Goal: Use online tool/utility: Utilize a website feature to perform a specific function

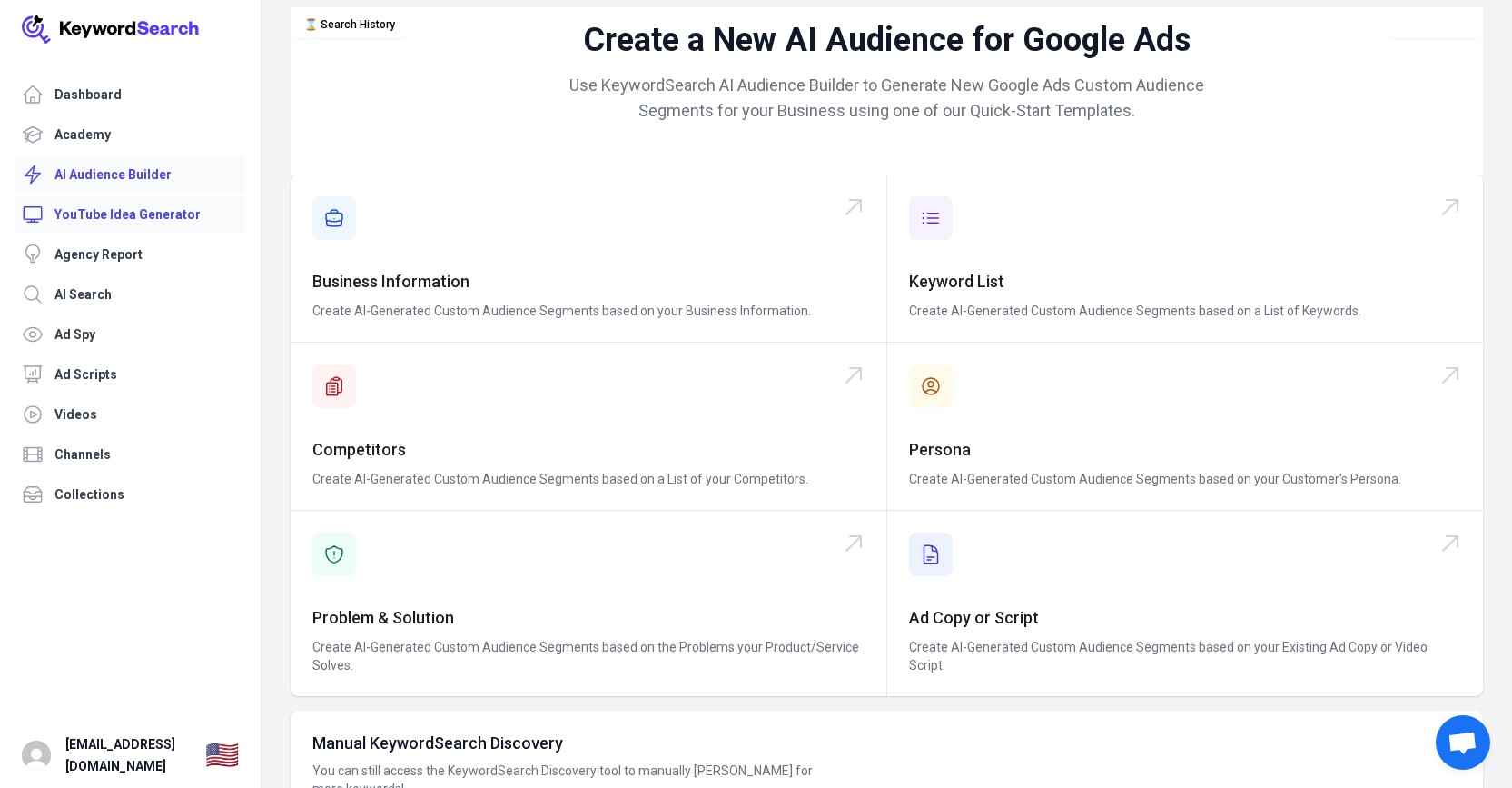
click at [138, 211] on link "YouTube Idea Generator" at bounding box center [130, 214] width 231 height 36
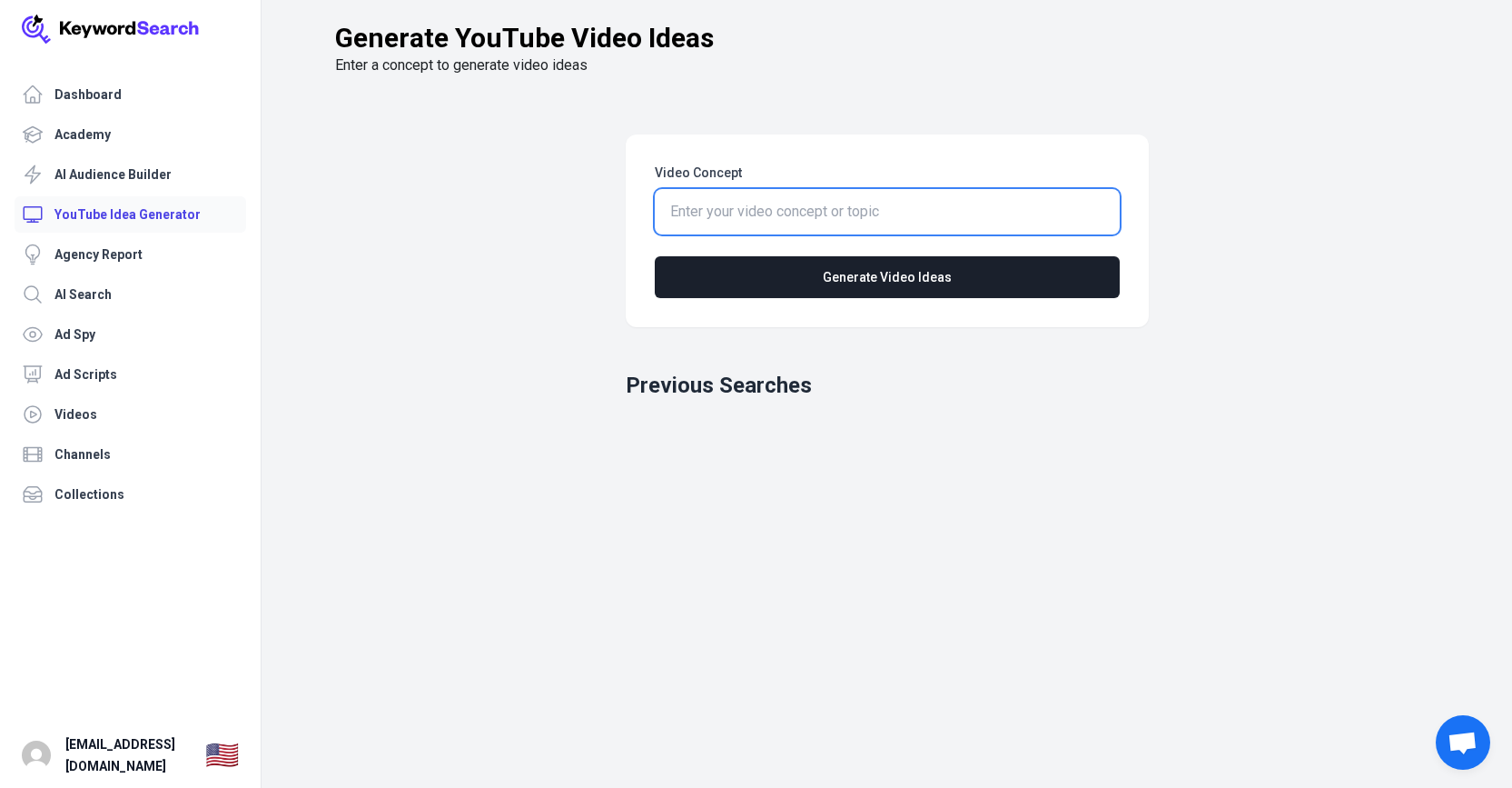
click at [754, 212] on input "Video Concept" at bounding box center [887, 211] width 465 height 46
type input "atm business"
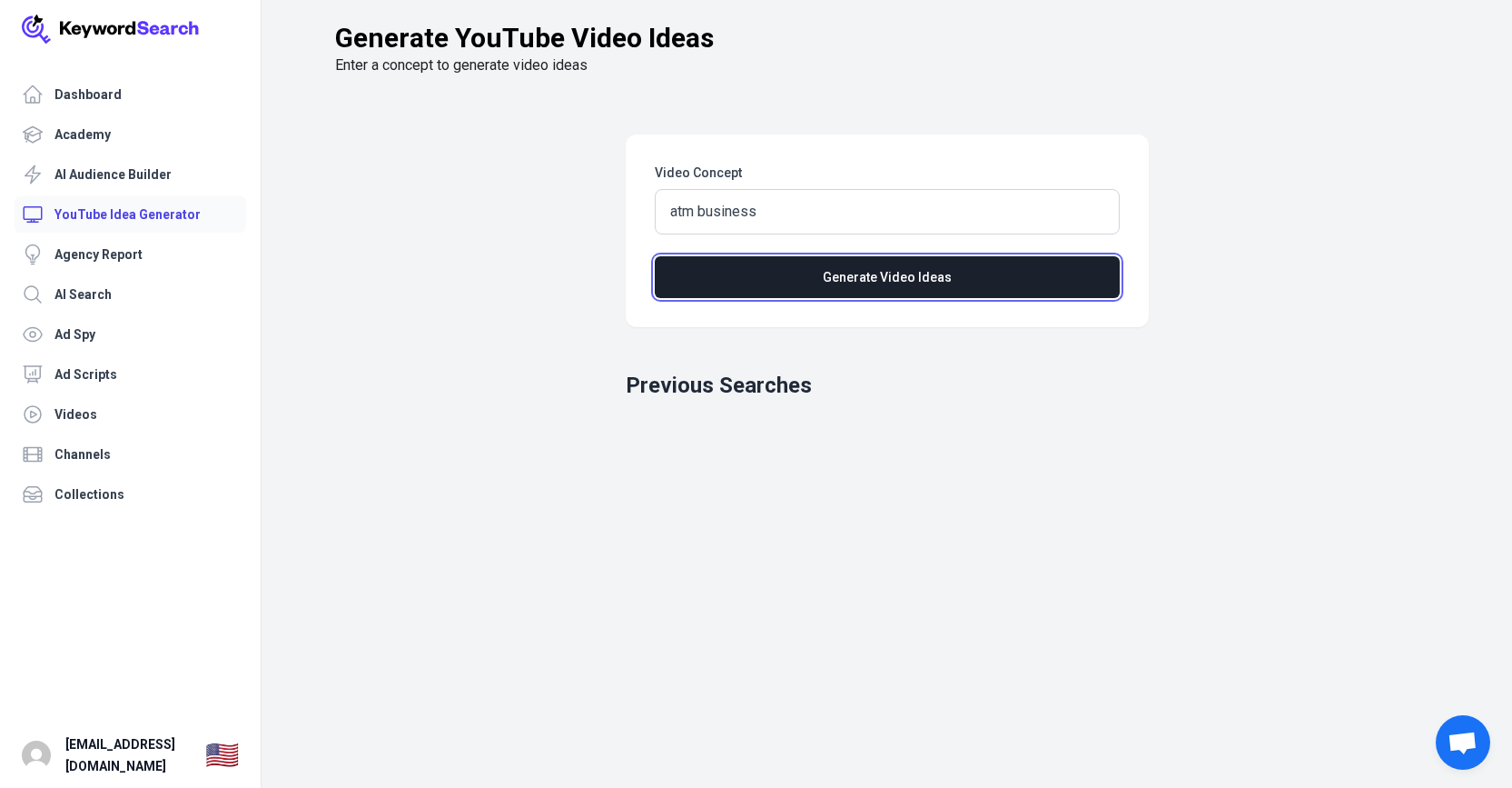
click at [949, 271] on button "Generate Video Ideas" at bounding box center [887, 277] width 465 height 42
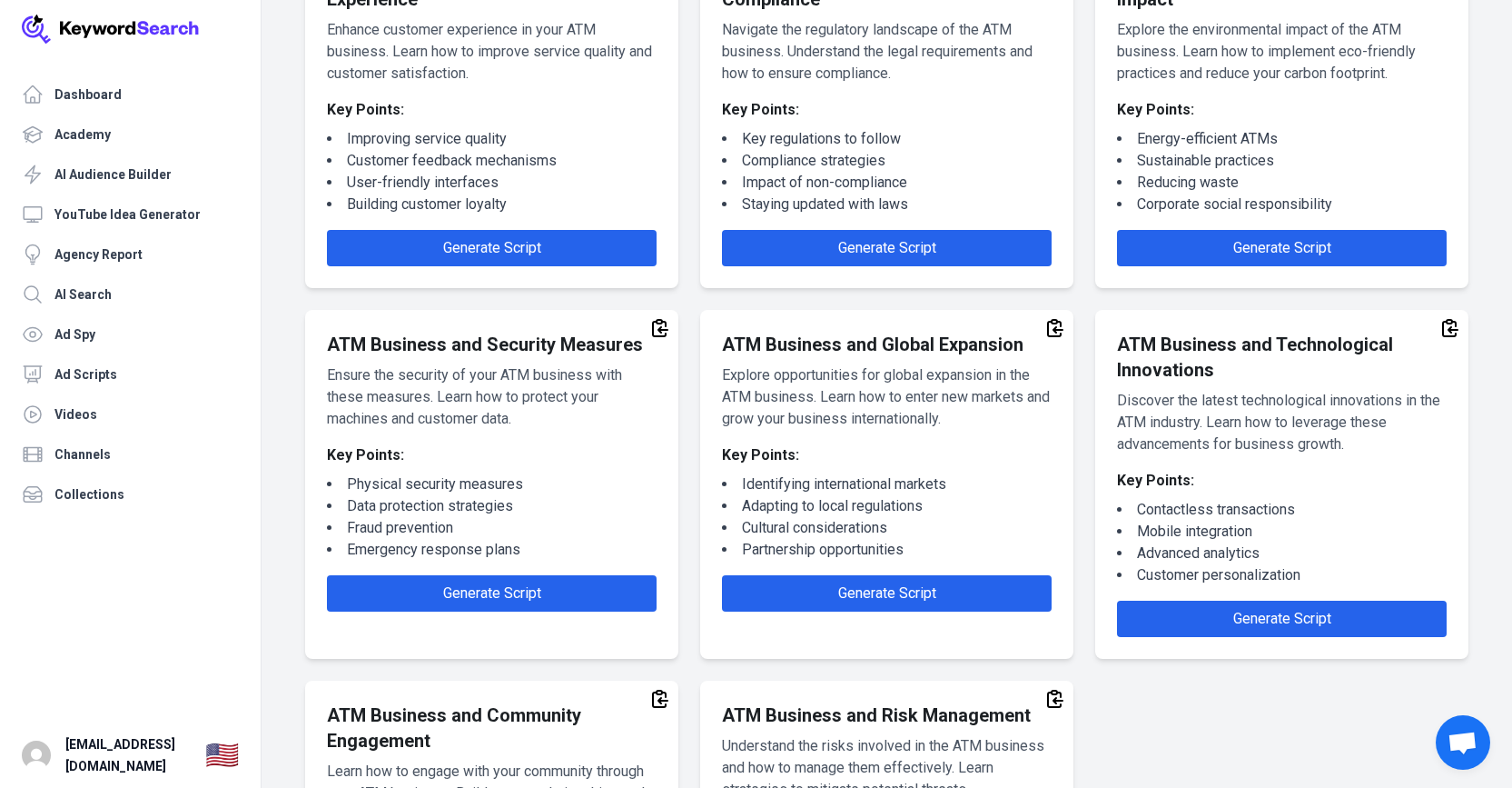
scroll to position [2680, 0]
